Goal: Information Seeking & Learning: Learn about a topic

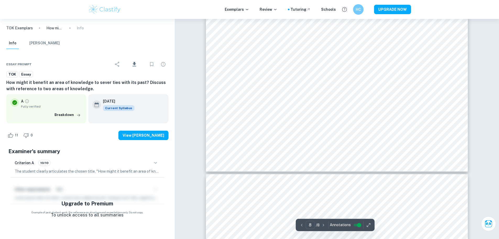
scroll to position [2756, 0]
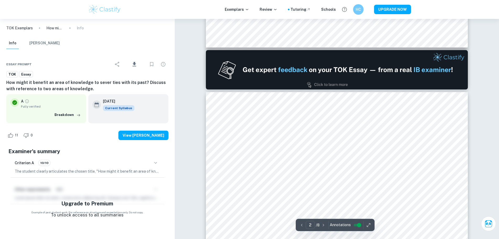
type input "1"
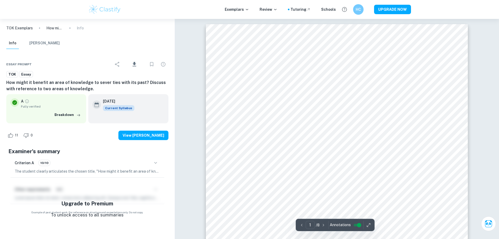
scroll to position [209, 0]
